Goal: Check status: Check status

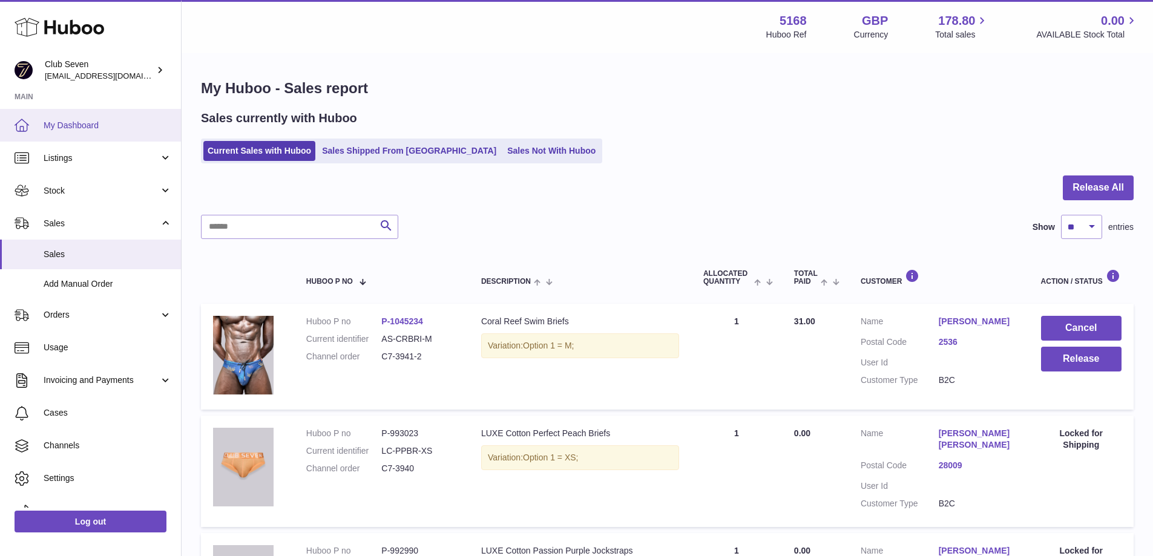
click at [79, 125] on span "My Dashboard" at bounding box center [108, 125] width 128 height 11
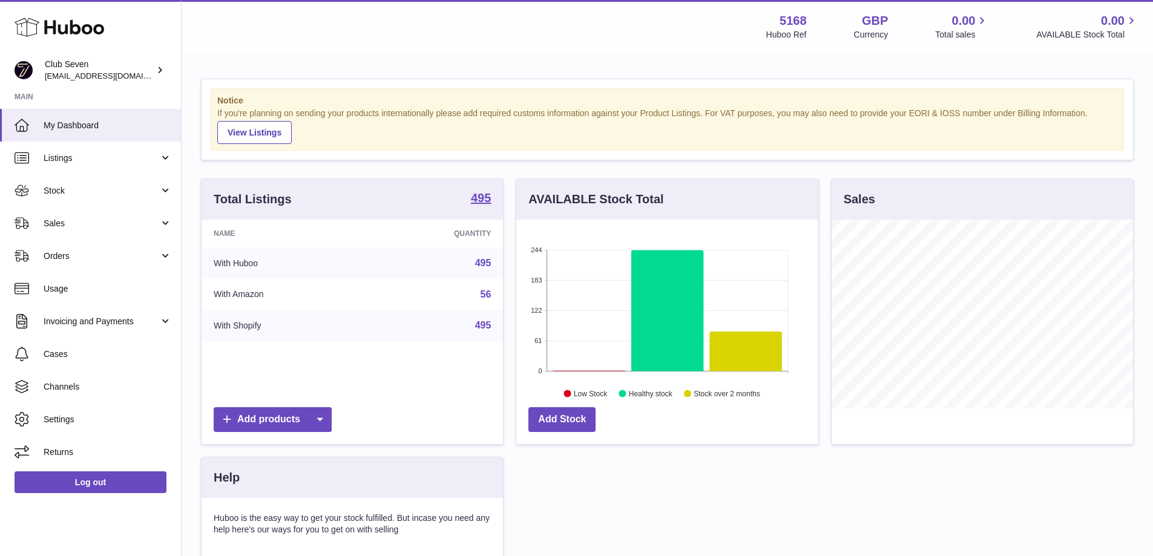
scroll to position [189, 302]
click at [70, 246] on link "Orders" at bounding box center [90, 256] width 181 height 33
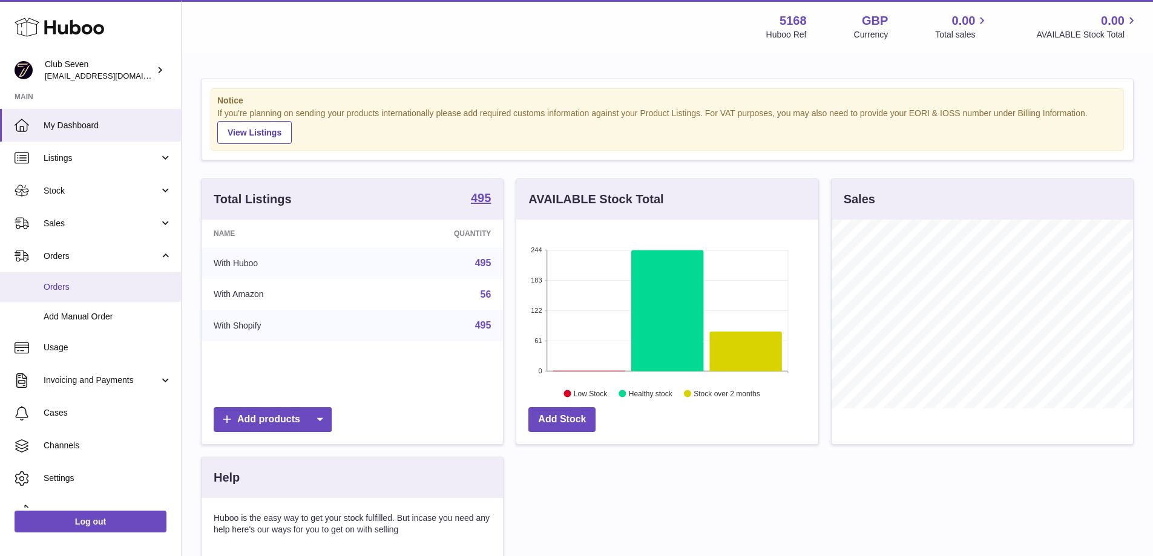
click at [74, 289] on span "Orders" at bounding box center [108, 286] width 128 height 11
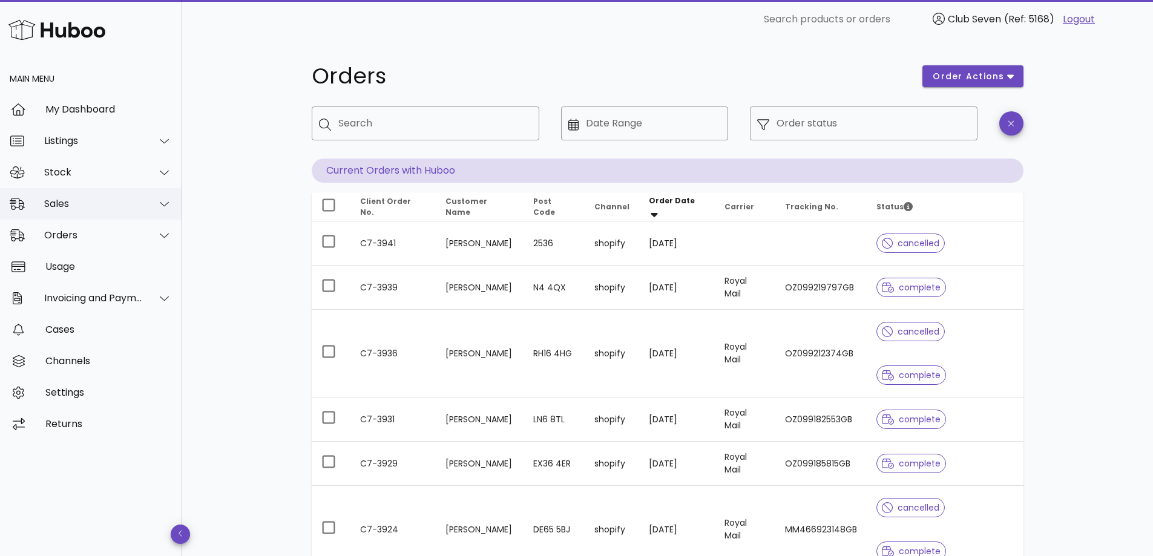
click at [61, 202] on div "Sales" at bounding box center [93, 203] width 99 height 11
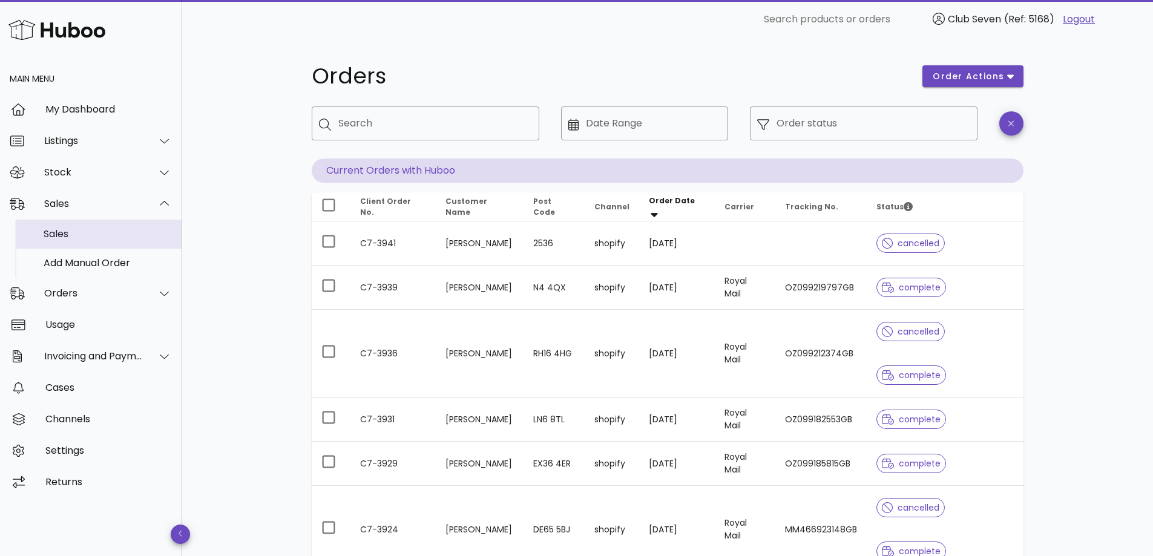
click at [62, 232] on div "Sales" at bounding box center [108, 233] width 128 height 11
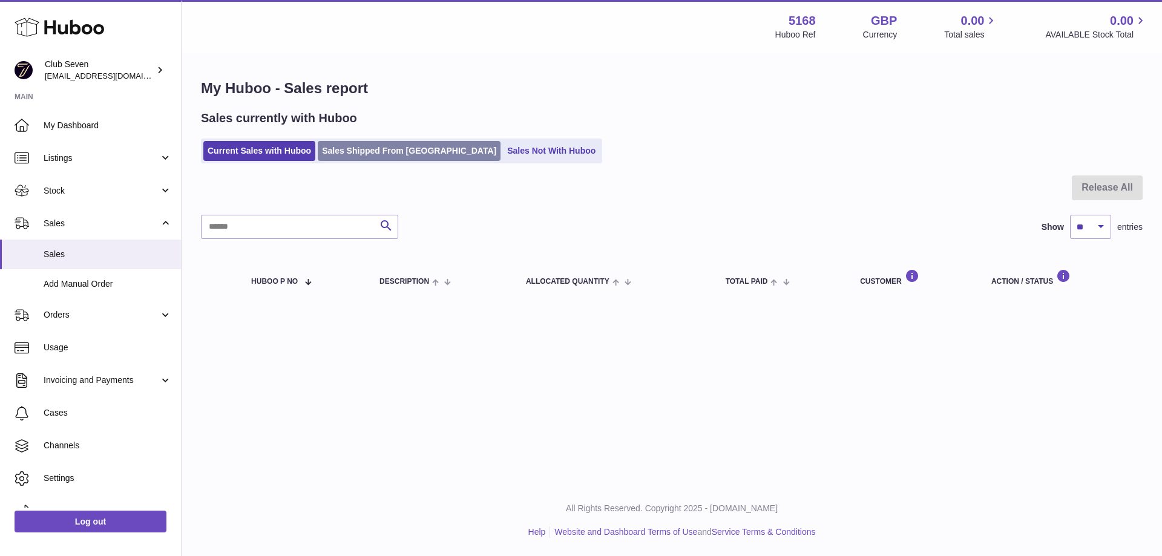
click at [402, 154] on link "Sales Shipped From [GEOGRAPHIC_DATA]" at bounding box center [409, 151] width 183 height 20
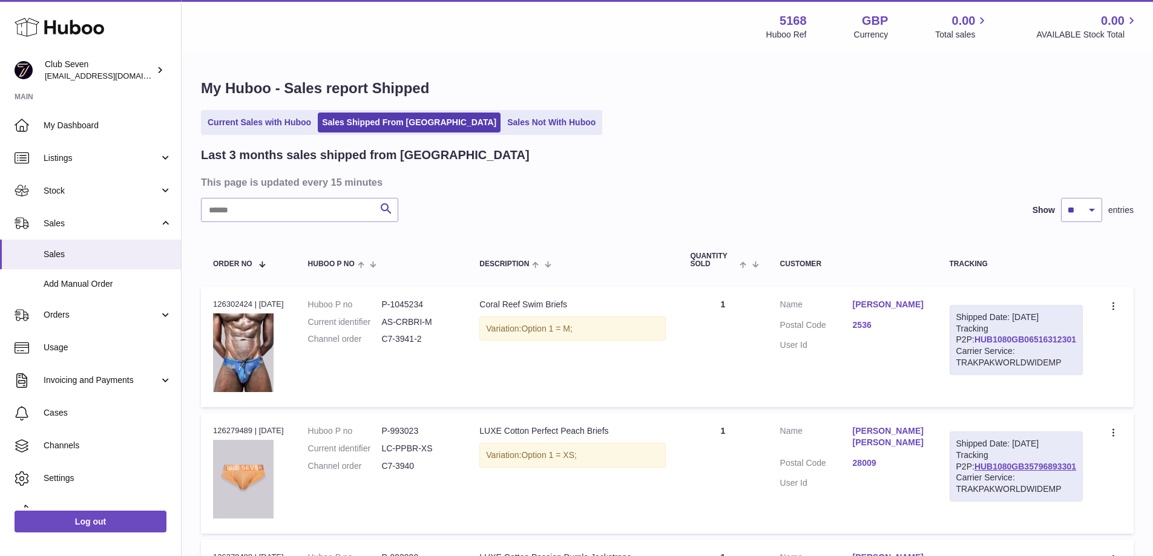
drag, startPoint x: 1075, startPoint y: 350, endPoint x: 972, endPoint y: 348, distance: 102.9
click at [972, 348] on div "Shipped Date: 11th Oct 2025 Tracking P2P: HUB1080GB06516312301 Carrier Service:…" at bounding box center [1015, 340] width 133 height 70
copy link "HUB1080GB06516312301"
click at [294, 217] on input "text" at bounding box center [299, 210] width 197 height 24
paste input "*******"
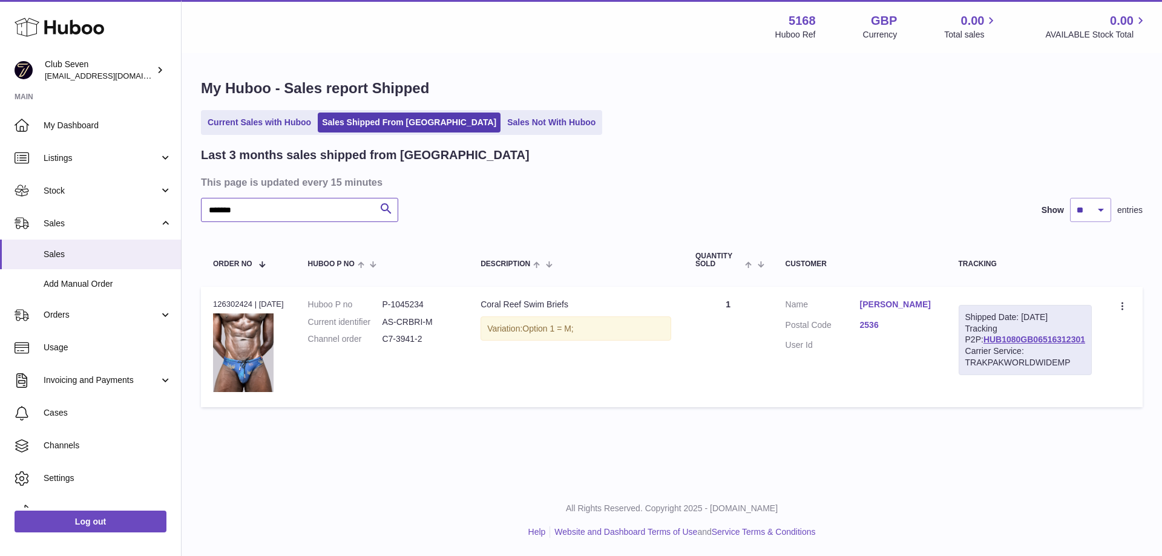
type input "*******"
drag, startPoint x: 1086, startPoint y: 348, endPoint x: 983, endPoint y: 351, distance: 103.5
click at [983, 351] on div "Shipped Date: 11th Oct 2025 Tracking P2P: HUB1080GB06516312301 Carrier Service:…" at bounding box center [1024, 340] width 133 height 70
copy link "HUB1080GB06516312301"
click at [1019, 344] on link "HUB1080GB06516312301" at bounding box center [1034, 340] width 102 height 10
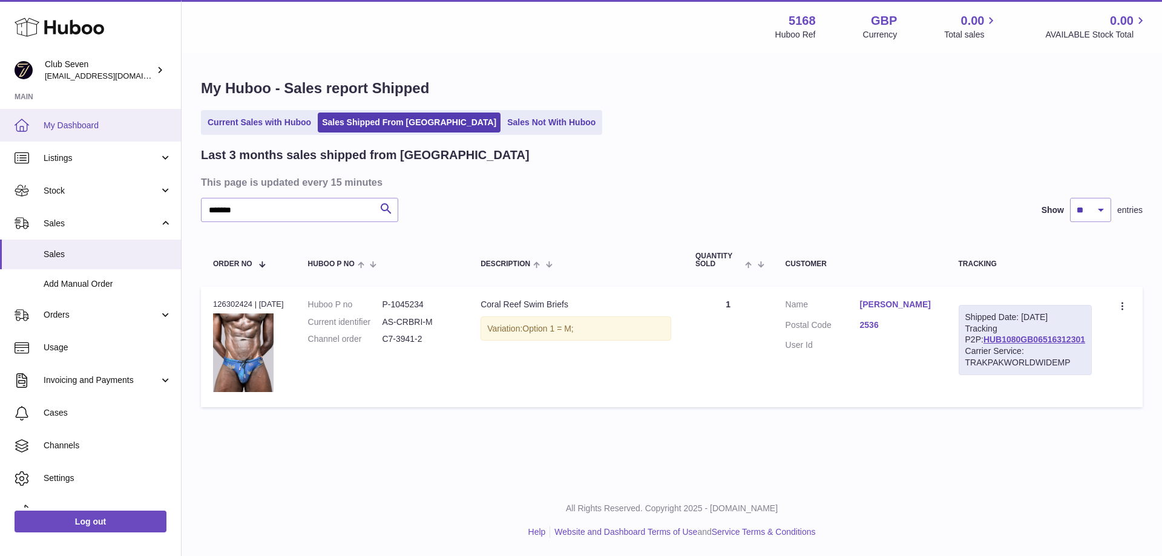
click at [61, 132] on link "My Dashboard" at bounding box center [90, 125] width 181 height 33
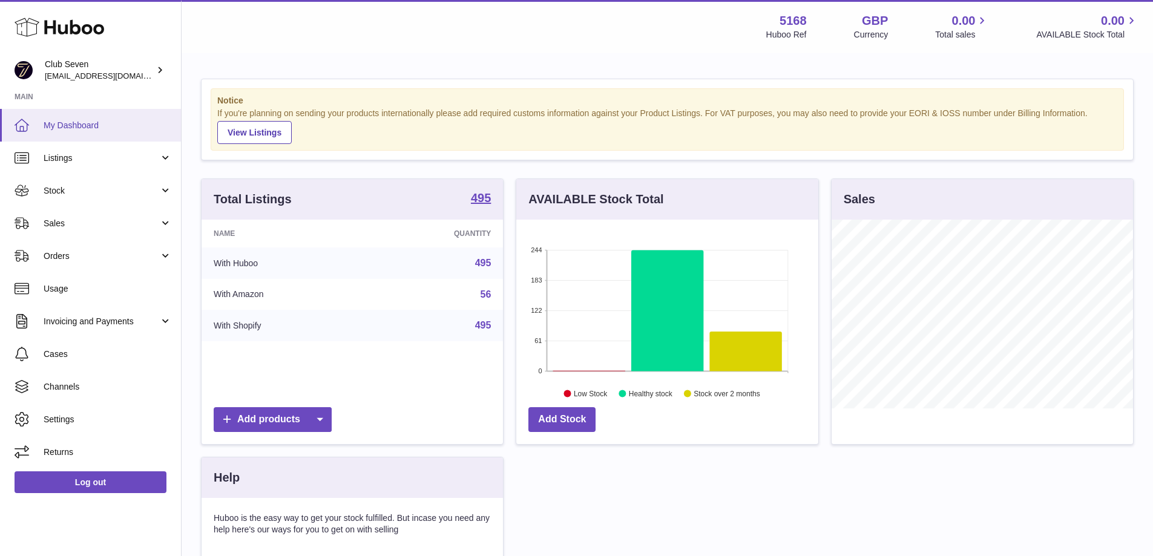
scroll to position [189, 302]
